Goal: Find specific page/section: Find specific page/section

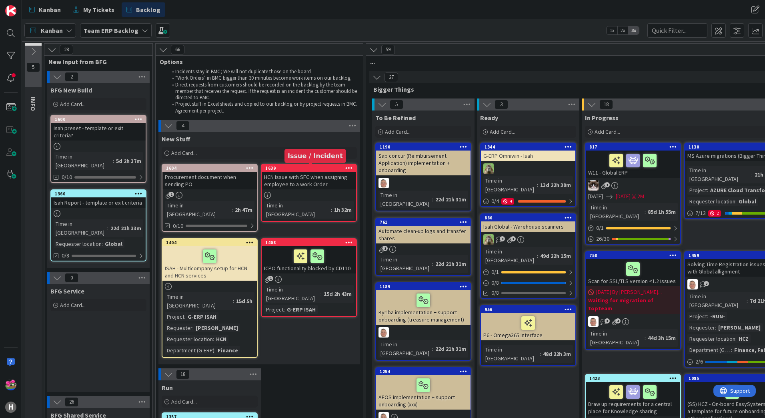
click at [308, 168] on div "1639" at bounding box center [310, 168] width 91 height 6
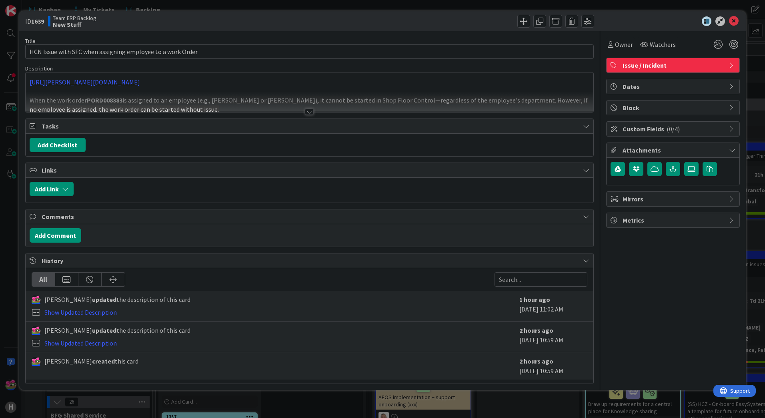
click at [659, 133] on span "Custom Fields ( 0/4 )" at bounding box center [673, 129] width 102 height 10
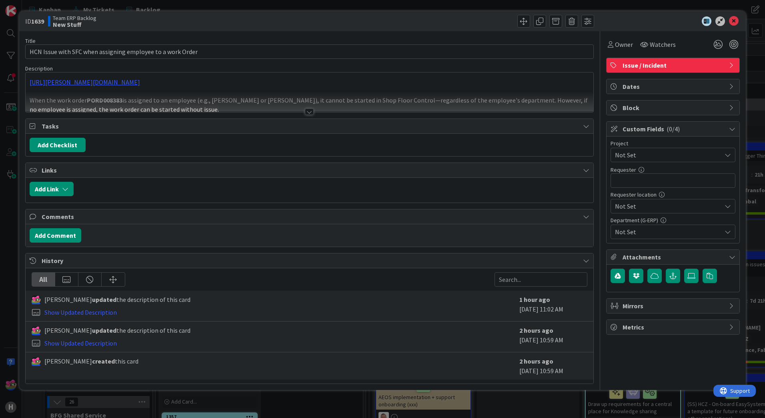
click at [651, 152] on span "Not Set" at bounding box center [666, 154] width 102 height 11
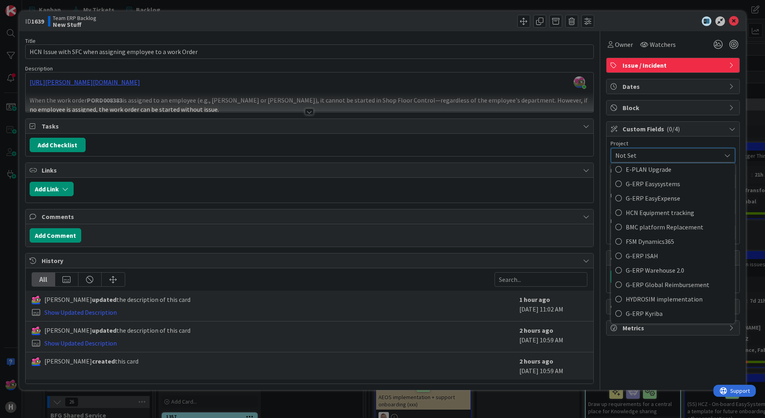
scroll to position [280, 0]
click at [619, 252] on icon at bounding box center [618, 254] width 6 height 12
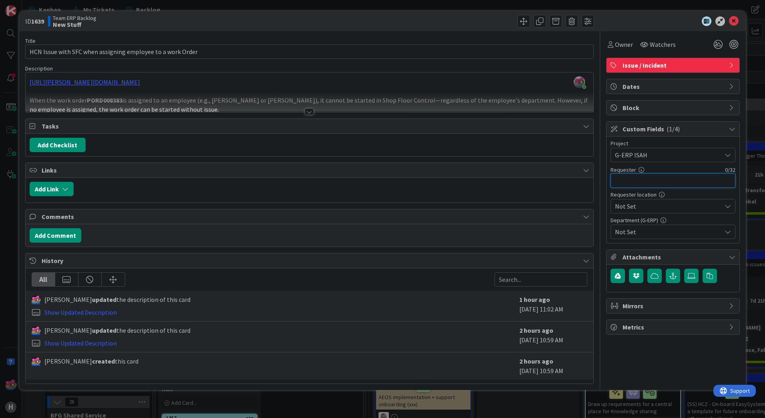
click at [639, 185] on input "text" at bounding box center [672, 180] width 125 height 14
click at [633, 160] on span "Not Set" at bounding box center [666, 154] width 102 height 11
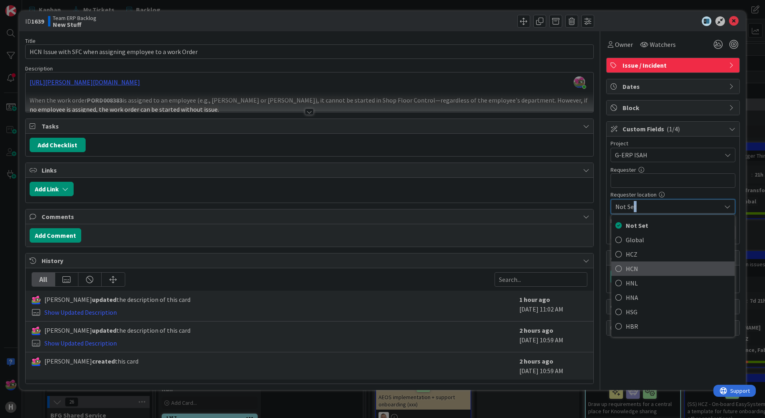
click at [621, 273] on icon at bounding box center [618, 268] width 6 height 12
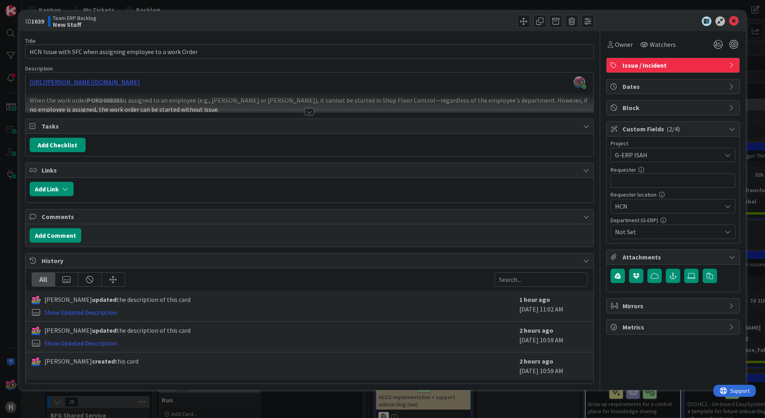
click at [629, 233] on span "Not Set" at bounding box center [668, 232] width 106 height 10
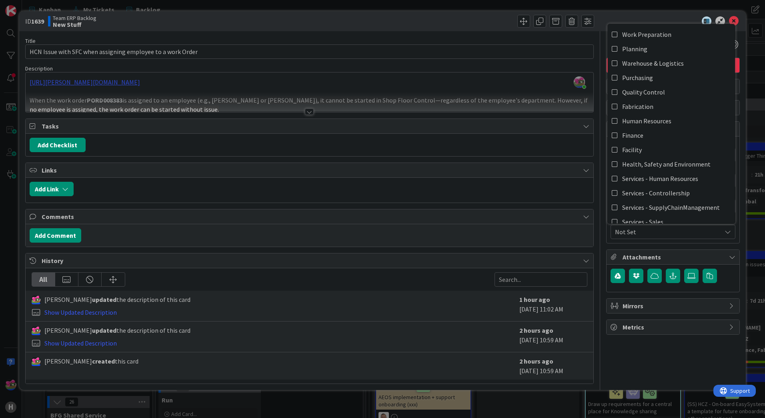
click at [196, 80] on div "Jakub Král just joined https://huisman-smartit.onbmc.com/smartit/app/#/incident…" at bounding box center [310, 92] width 568 height 40
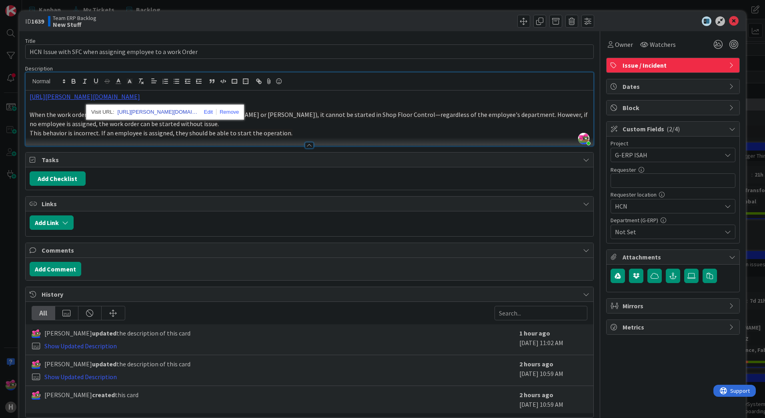
click at [163, 113] on link "https://huisman-smartit.onbmc.com/smartit/app#/incident/IDGHEXFAF704DATAXG9WTAX…" at bounding box center [158, 112] width 80 height 10
type input "[PERSON_NAME]"
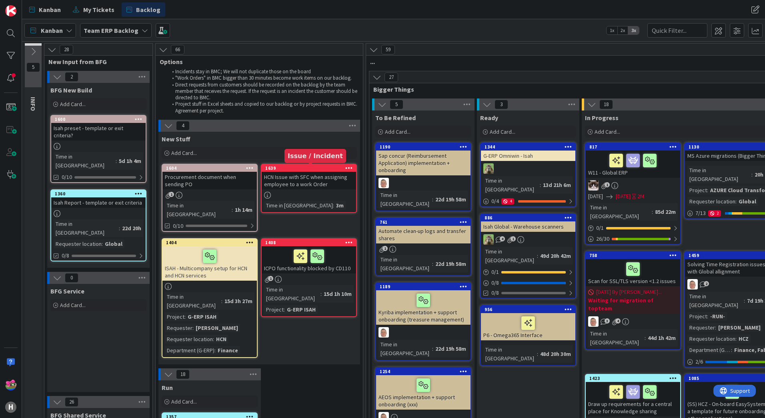
click at [327, 166] on div "1639" at bounding box center [310, 168] width 91 height 6
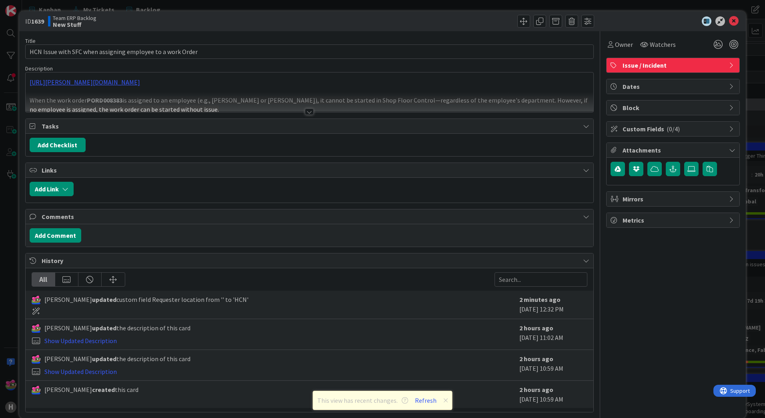
click at [672, 124] on span "Custom Fields ( 0/4 )" at bounding box center [673, 129] width 102 height 10
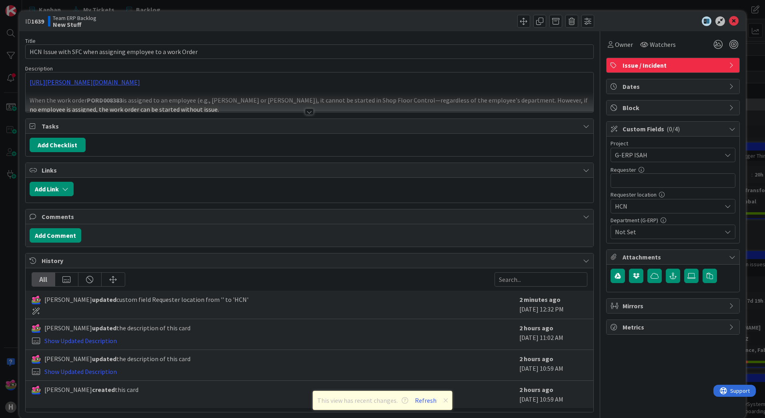
click at [648, 232] on span "Not Set" at bounding box center [668, 232] width 106 height 10
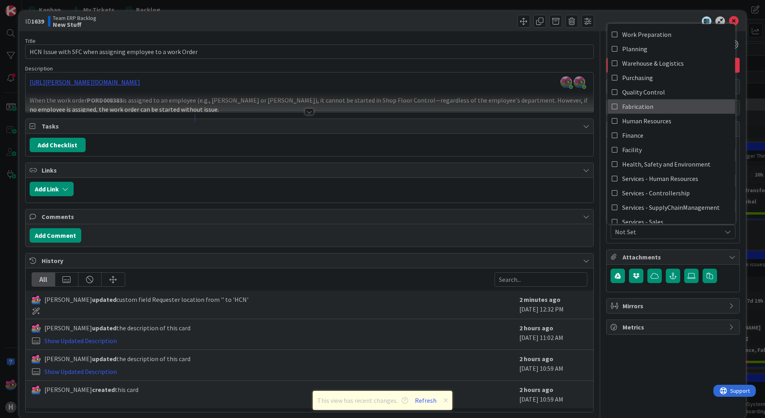
click at [631, 110] on span "Fabrication" at bounding box center [637, 106] width 31 height 12
click at [467, 8] on div "ID 1639 Team ERP Backlog New Stuff Title 58 / 128 HCN Issue with SFC when assig…" at bounding box center [382, 209] width 765 height 418
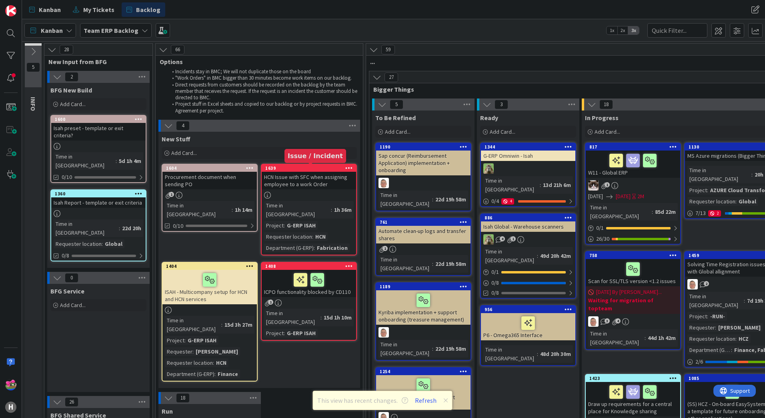
click at [304, 170] on div "1639" at bounding box center [310, 168] width 91 height 6
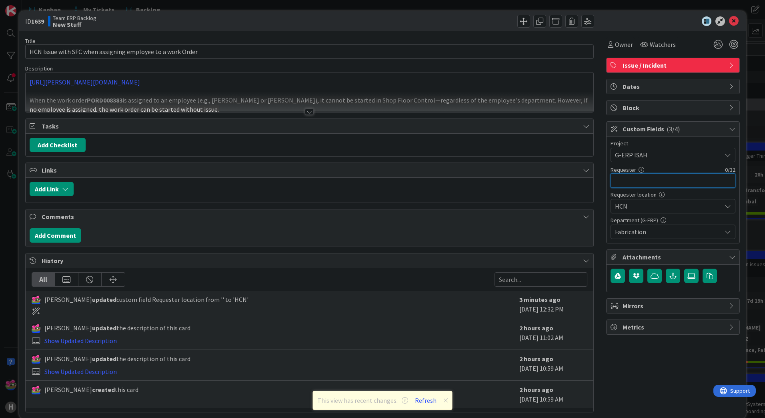
click at [647, 186] on input "text" at bounding box center [672, 180] width 125 height 14
type input "[PERSON_NAME]"
click at [729, 20] on icon at bounding box center [734, 21] width 10 height 10
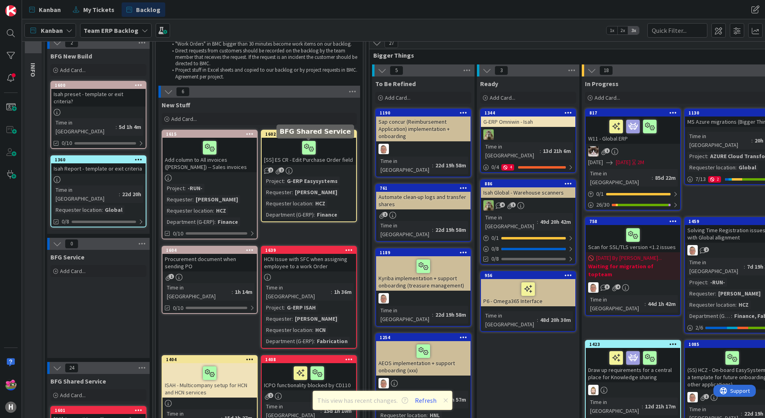
scroll to position [80, 0]
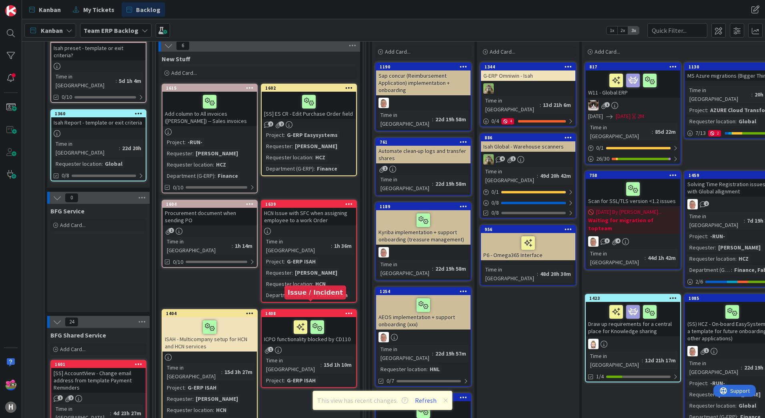
click at [289, 310] on div "1408" at bounding box center [310, 313] width 91 height 6
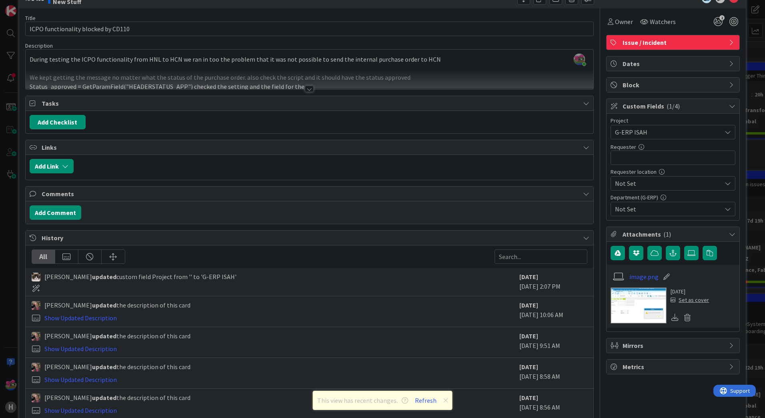
scroll to position [59, 0]
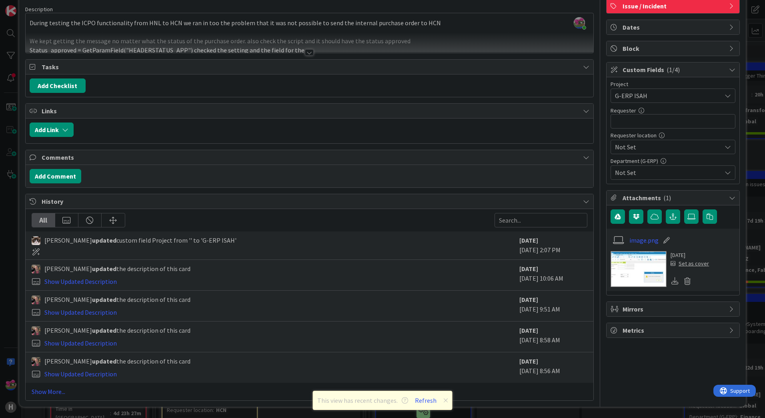
click at [623, 272] on img at bounding box center [638, 269] width 56 height 36
